Goal: Task Accomplishment & Management: Manage account settings

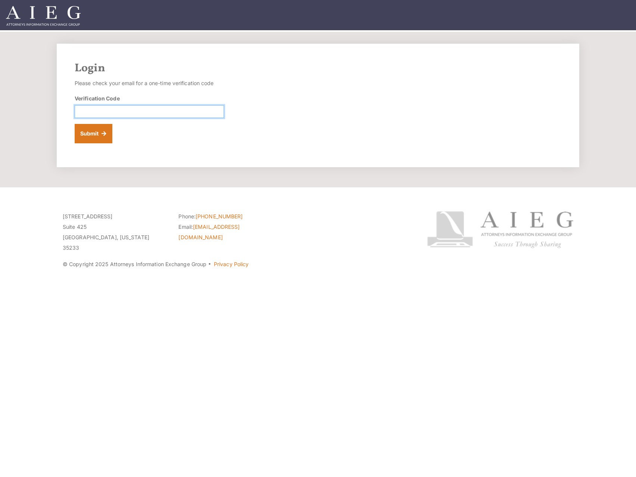
click at [129, 116] on input "Verification Code" at bounding box center [149, 111] width 149 height 13
type input "355852"
click at [75, 124] on button "Submit" at bounding box center [94, 133] width 38 height 19
click at [97, 110] on input "Verification Code" at bounding box center [149, 111] width 149 height 13
type input "002200"
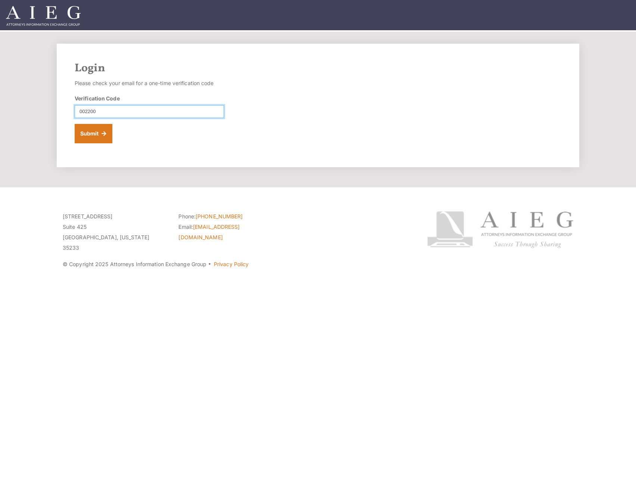
click at [75, 124] on button "Submit" at bounding box center [94, 133] width 38 height 19
